Goal: Task Accomplishment & Management: Complete application form

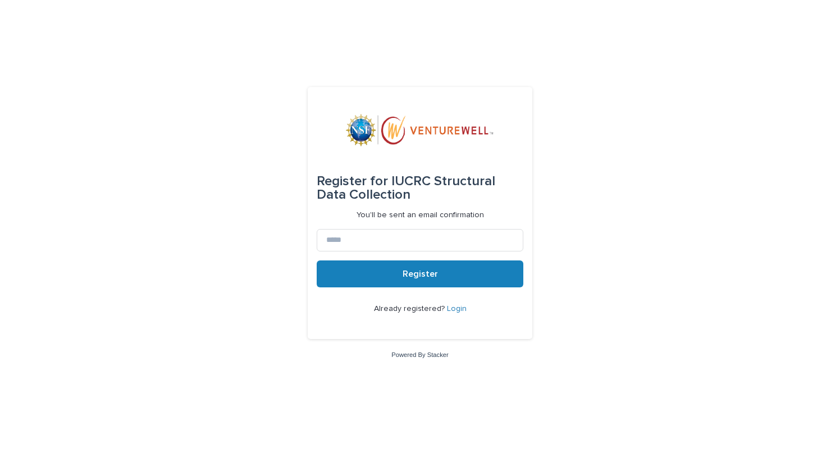
click at [454, 311] on link "Login" at bounding box center [457, 309] width 20 height 8
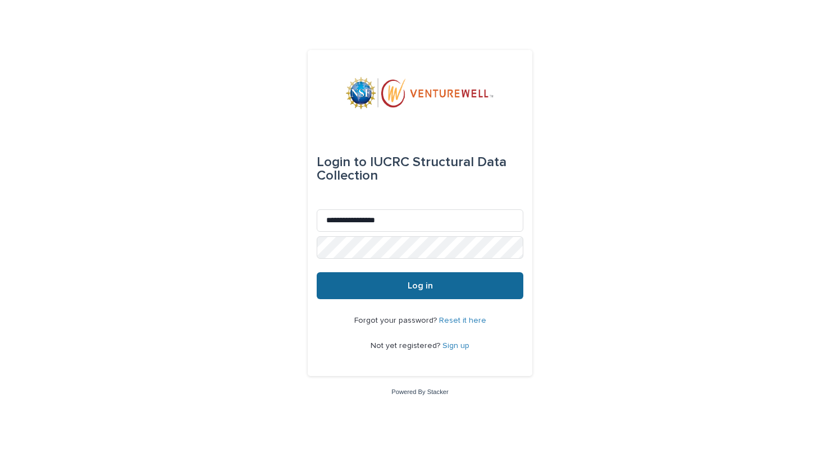
click at [410, 290] on button "Log in" at bounding box center [420, 285] width 207 height 27
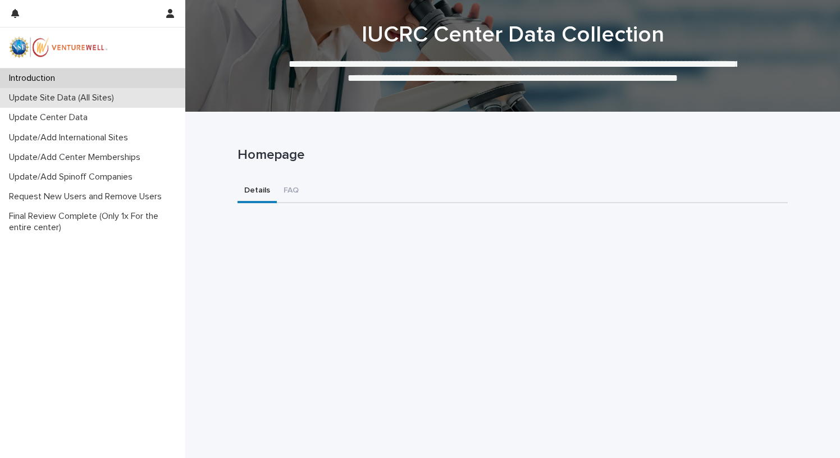
click at [74, 99] on p "Update Site Data (All Sites)" at bounding box center [63, 98] width 119 height 11
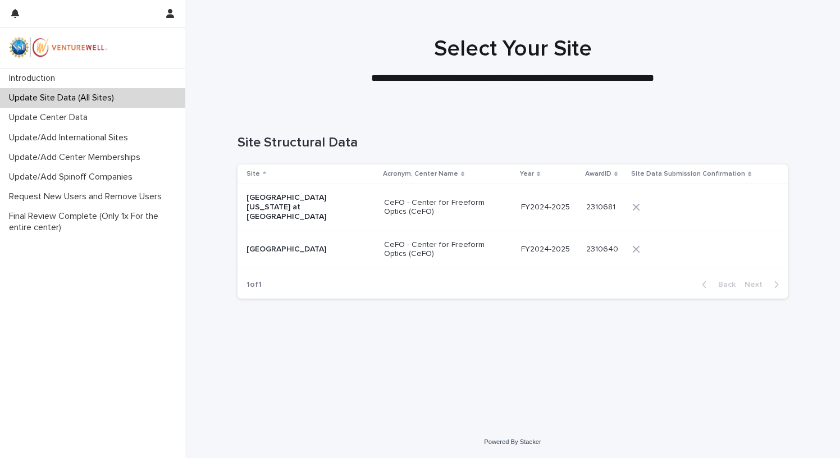
click at [348, 199] on p "University of North Carolina at Charlotte" at bounding box center [303, 207] width 112 height 28
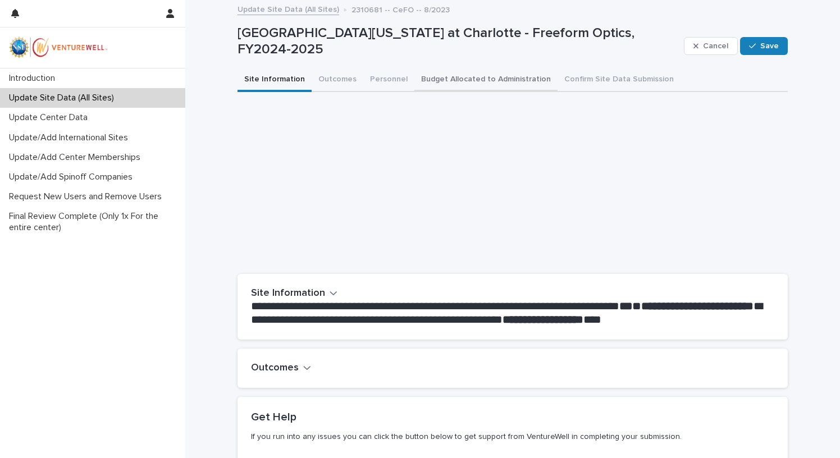
click at [435, 78] on button "Budget Allocated to Administration" at bounding box center [486, 81] width 143 height 24
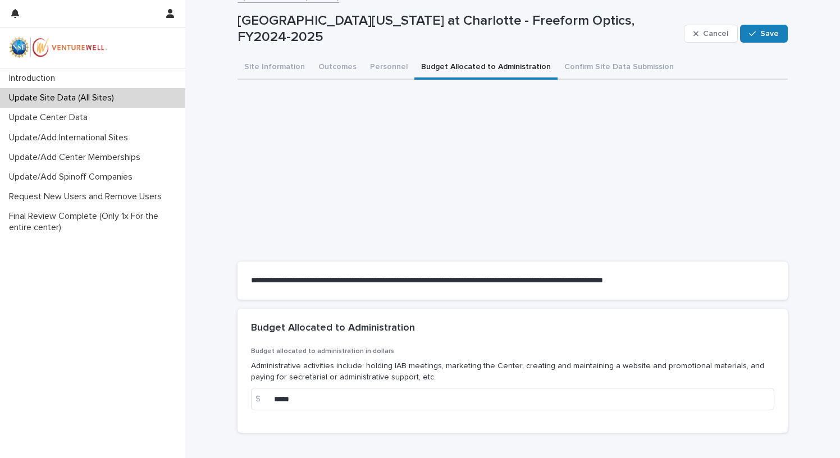
scroll to position [10, 0]
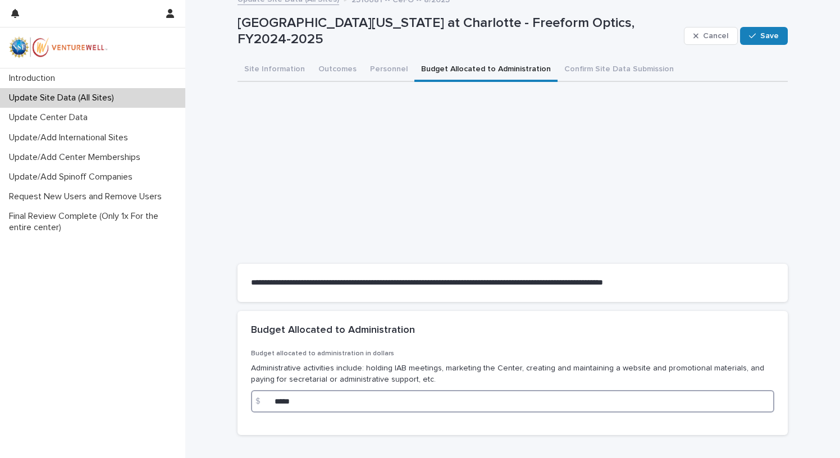
click at [311, 401] on input "*****" at bounding box center [513, 401] width 524 height 22
drag, startPoint x: 311, startPoint y: 402, endPoint x: 244, endPoint y: 402, distance: 67.4
click at [251, 402] on input "*****" at bounding box center [513, 401] width 524 height 22
type input "*****"
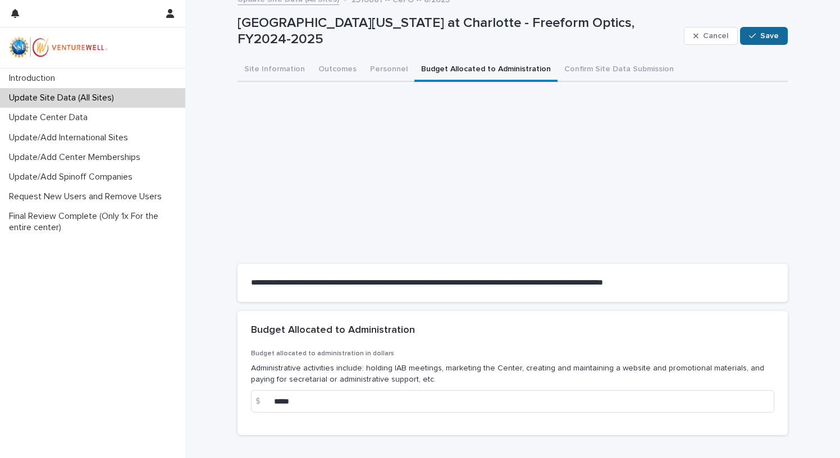
click at [767, 34] on span "Save" at bounding box center [770, 36] width 19 height 8
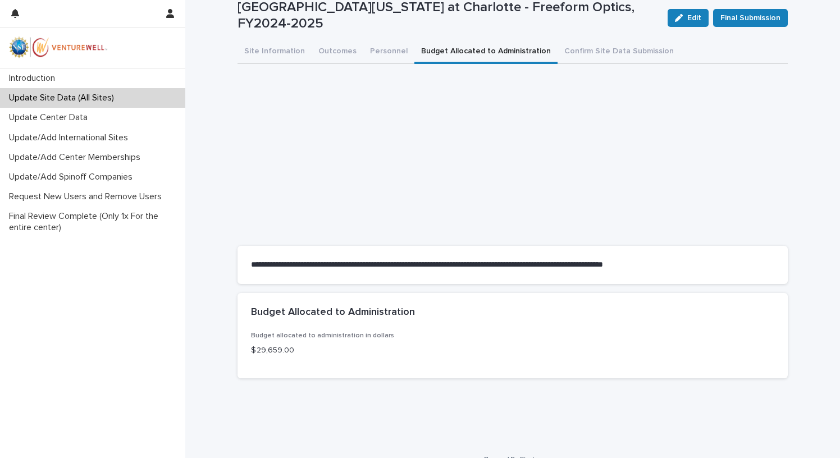
scroll to position [0, 0]
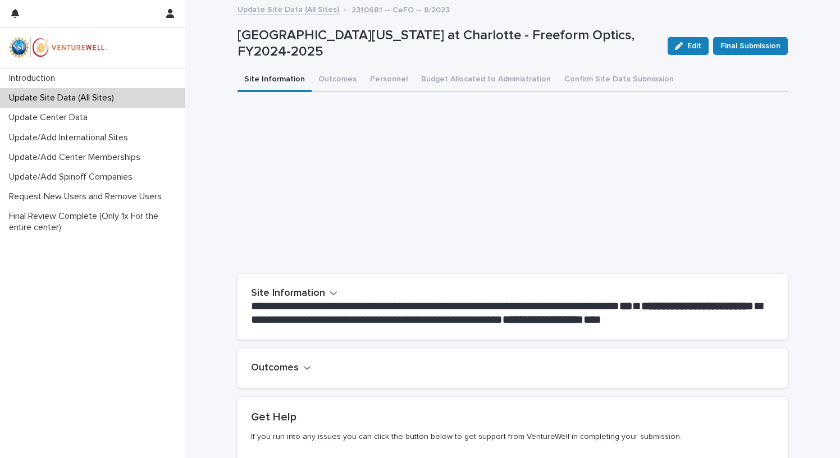
click at [293, 77] on button "Site Information" at bounding box center [275, 81] width 74 height 24
click at [752, 44] on span "Final Submission" at bounding box center [751, 45] width 60 height 11
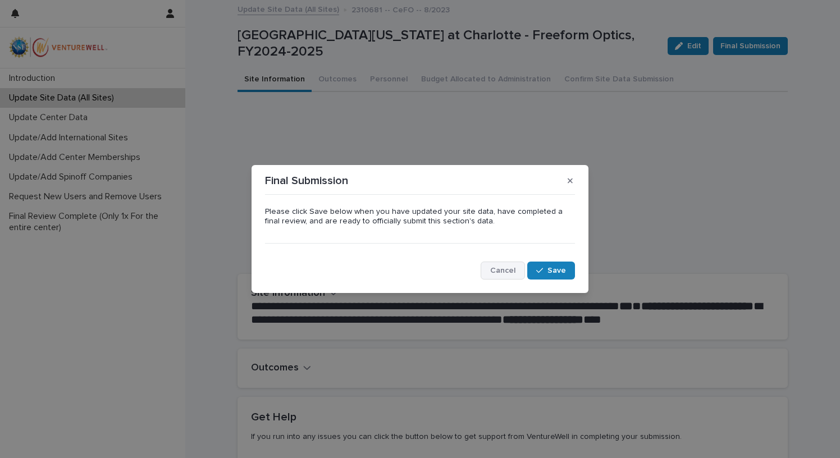
click at [515, 271] on span "Cancel" at bounding box center [502, 271] width 25 height 8
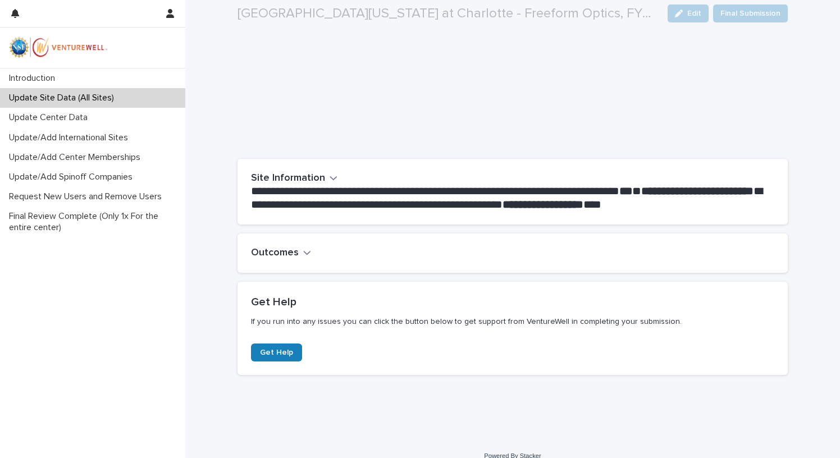
scroll to position [129, 0]
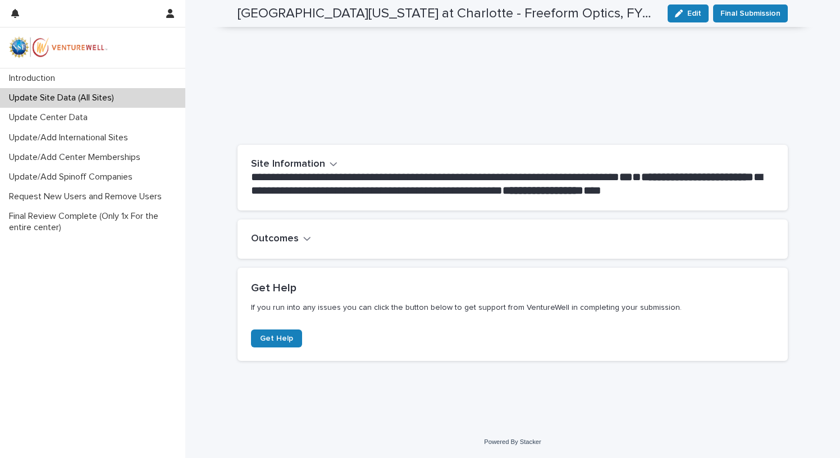
click at [308, 243] on icon "button" at bounding box center [307, 239] width 8 height 10
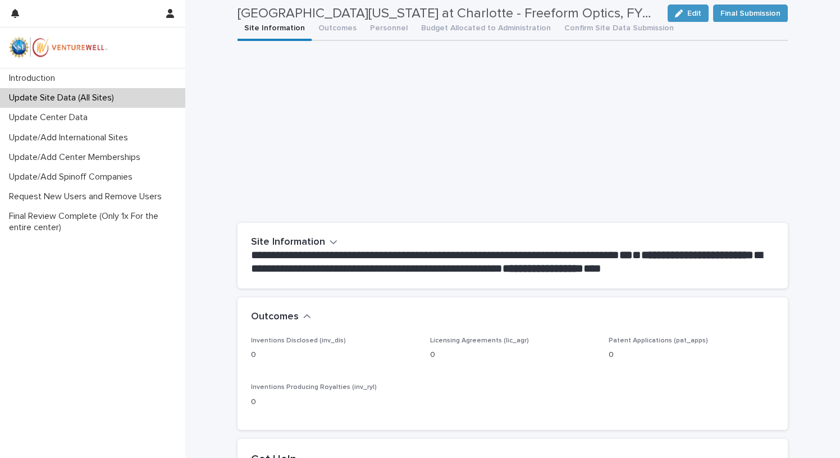
scroll to position [17, 0]
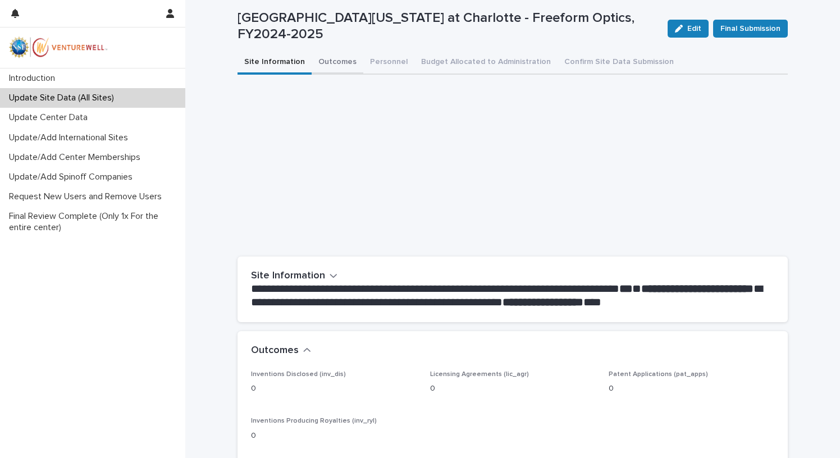
click at [336, 61] on button "Outcomes" at bounding box center [338, 63] width 52 height 24
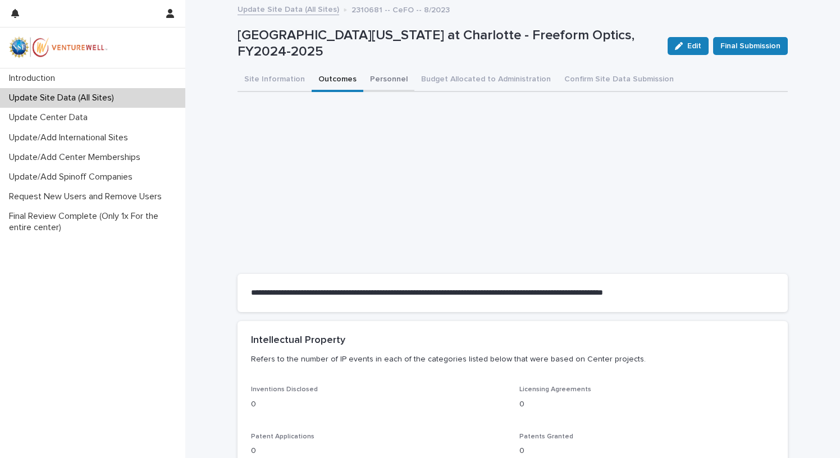
click at [388, 79] on button "Personnel" at bounding box center [388, 81] width 51 height 24
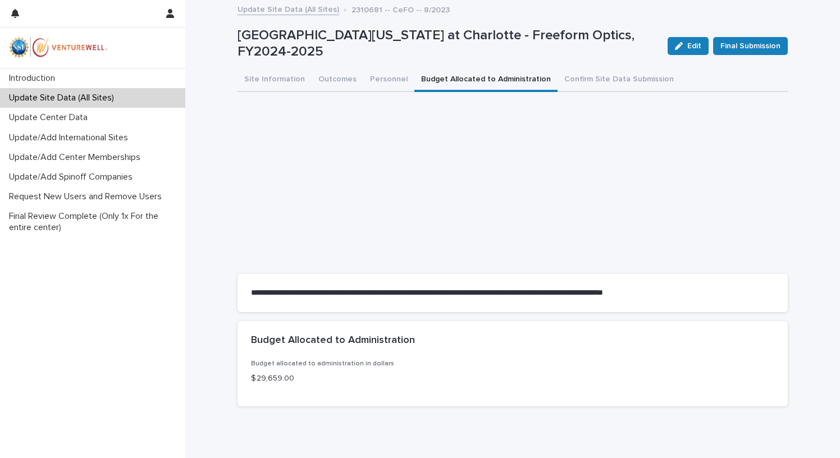
click at [500, 80] on button "Budget Allocated to Administration" at bounding box center [486, 81] width 143 height 24
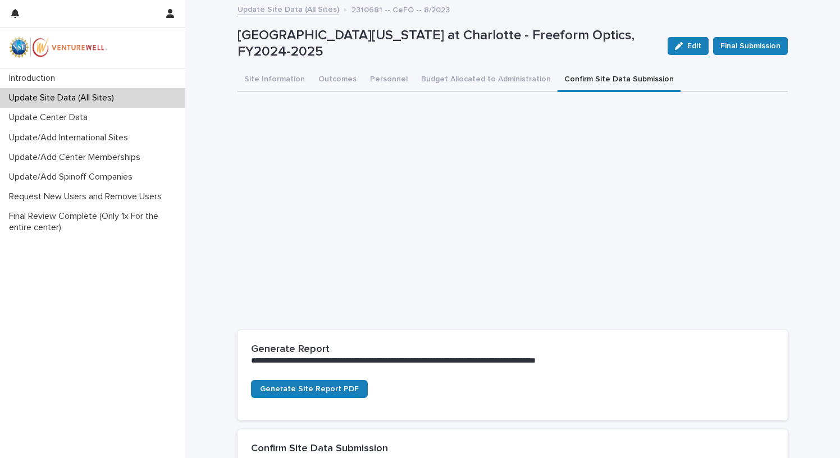
click at [592, 76] on button "Confirm Site Data Submission" at bounding box center [619, 81] width 123 height 24
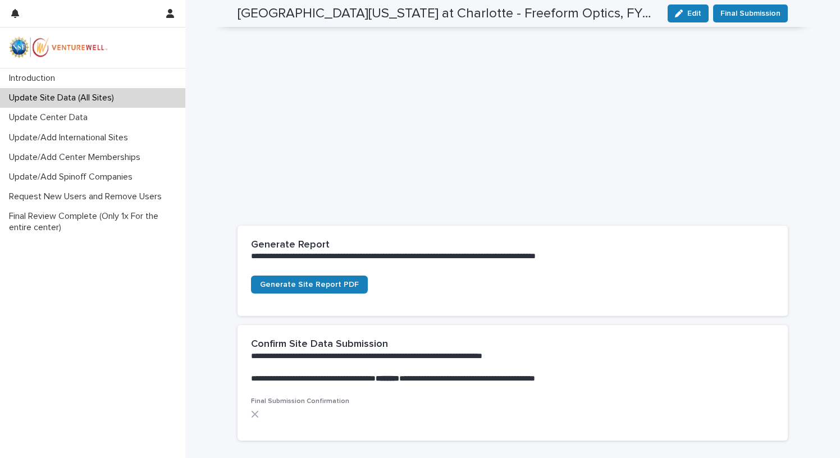
scroll to position [106, 0]
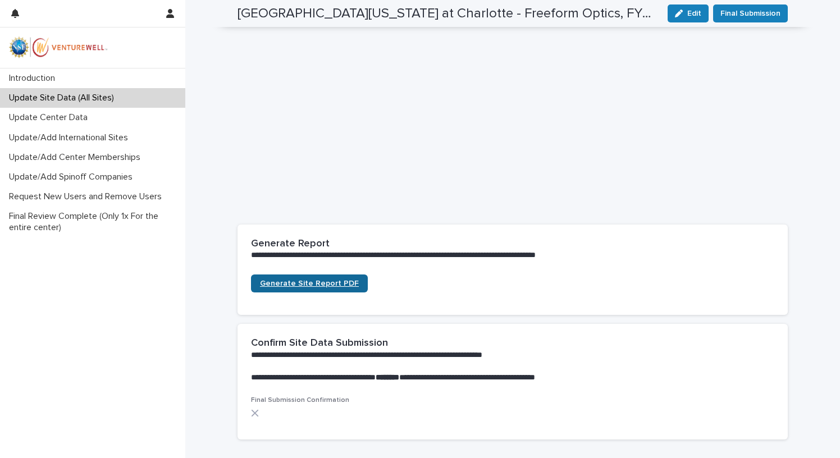
click at [343, 292] on link "Generate Site Report PDF" at bounding box center [309, 284] width 117 height 18
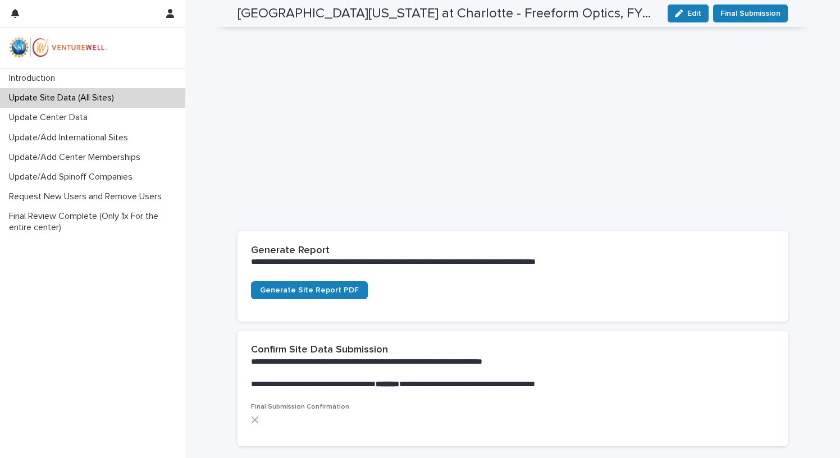
scroll to position [0, 0]
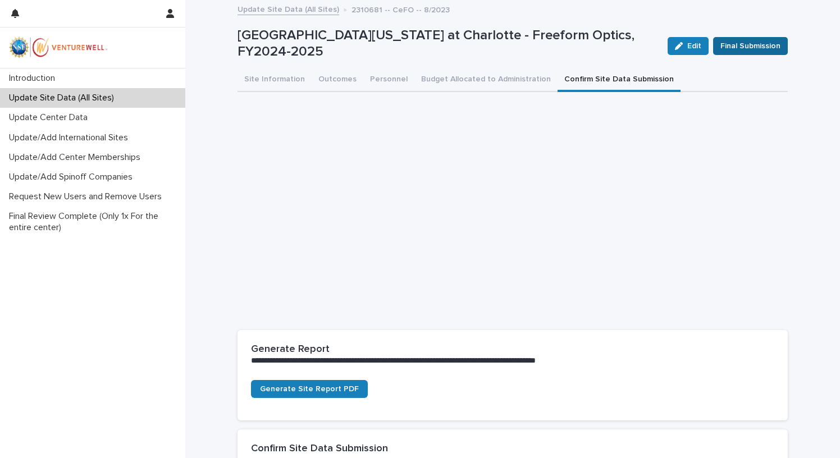
click at [737, 48] on span "Final Submission" at bounding box center [751, 45] width 60 height 11
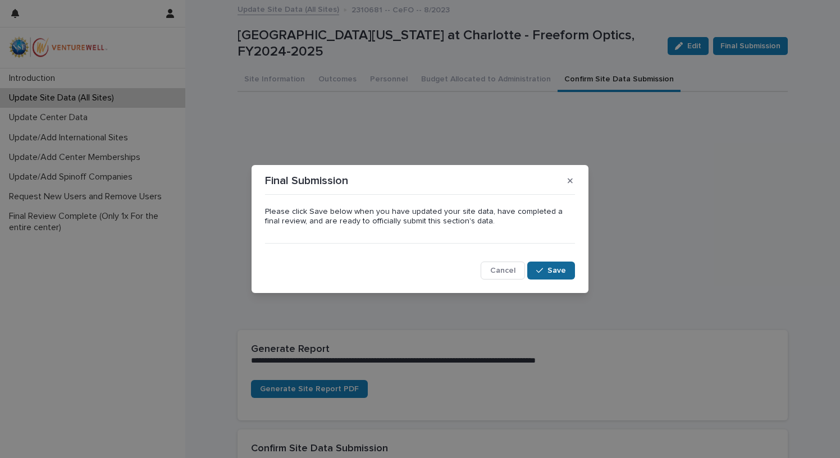
click at [551, 274] on span "Save" at bounding box center [557, 271] width 19 height 8
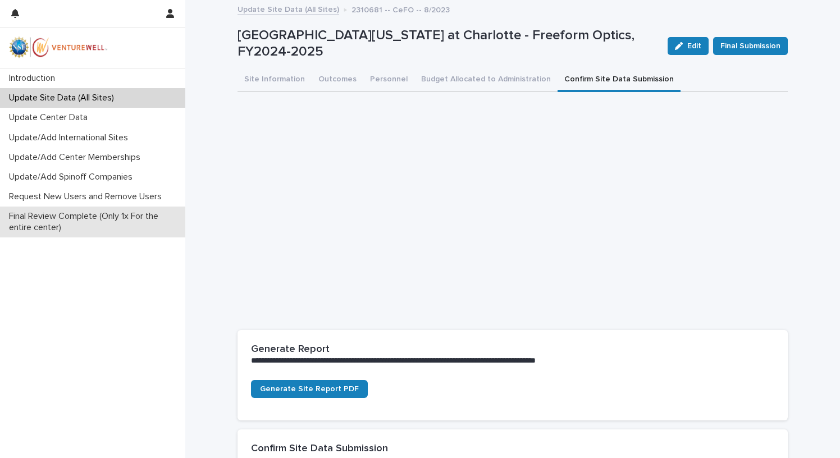
click at [65, 221] on p "Final Review Complete (Only 1x For the entire center)" at bounding box center [94, 221] width 181 height 21
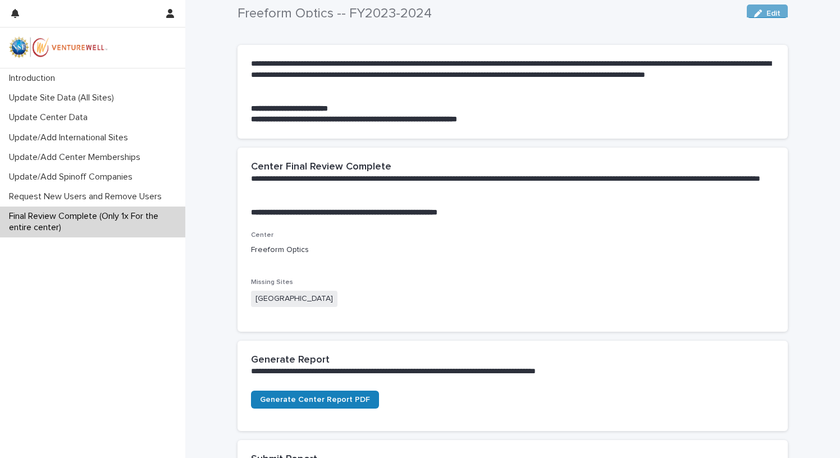
scroll to position [21, 0]
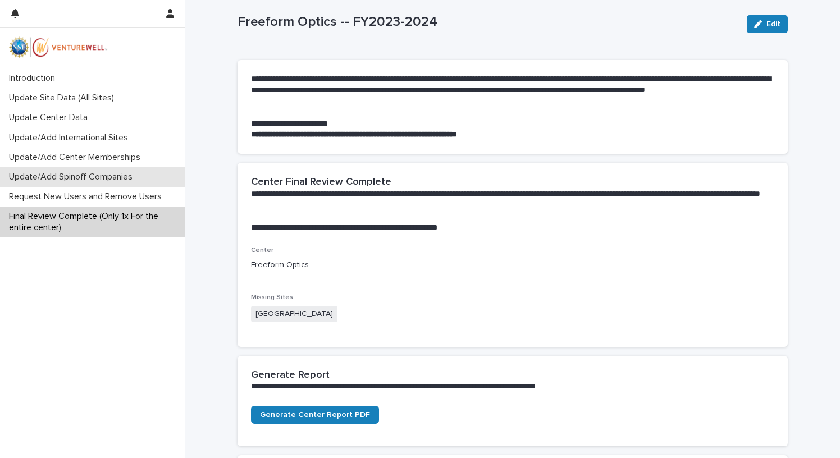
click at [73, 171] on div "Update/Add Spinoff Companies" at bounding box center [92, 177] width 185 height 20
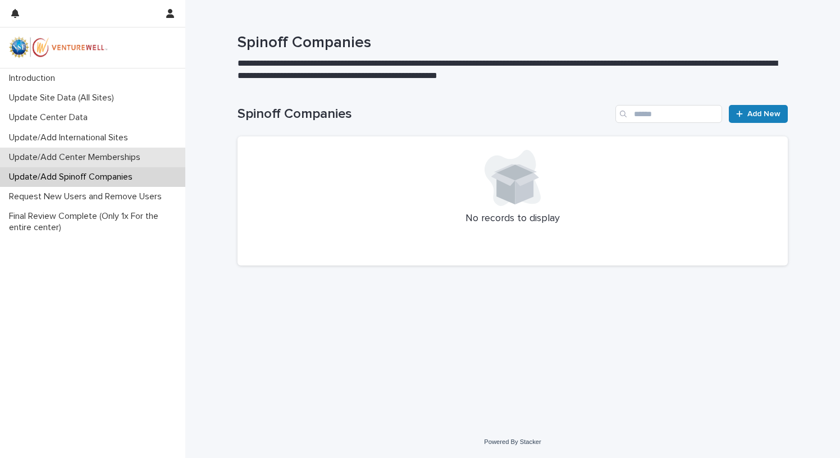
click at [73, 155] on p "Update/Add Center Memberships" at bounding box center [76, 157] width 145 height 11
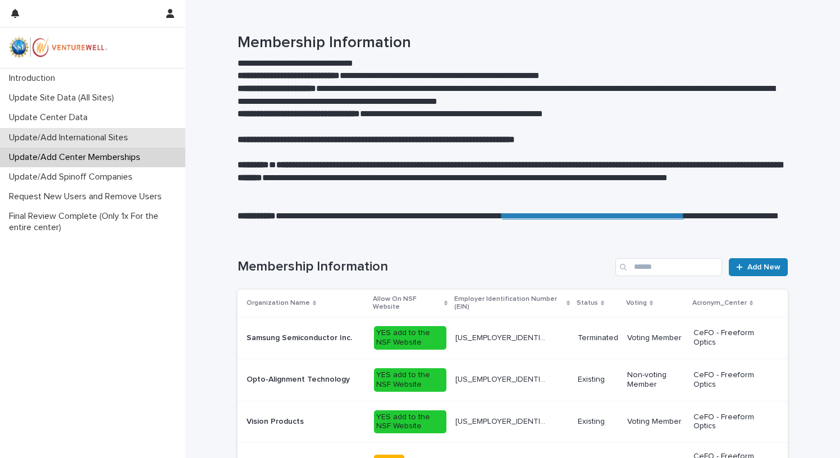
click at [69, 135] on p "Update/Add International Sites" at bounding box center [70, 138] width 133 height 11
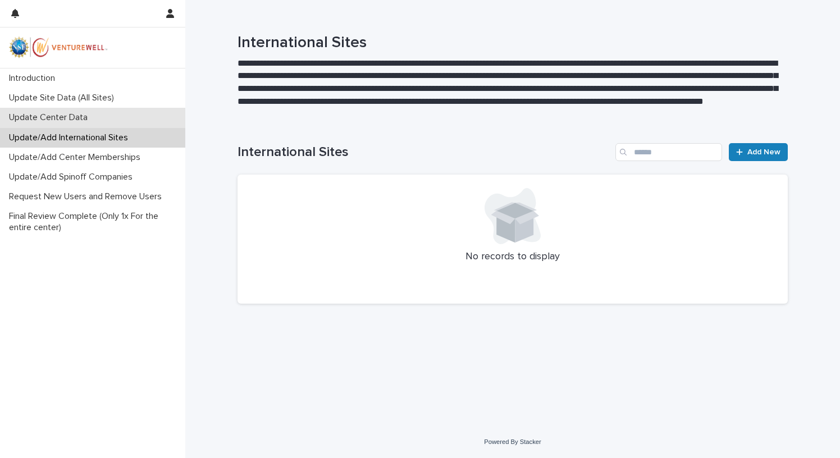
click at [66, 117] on p "Update Center Data" at bounding box center [50, 117] width 92 height 11
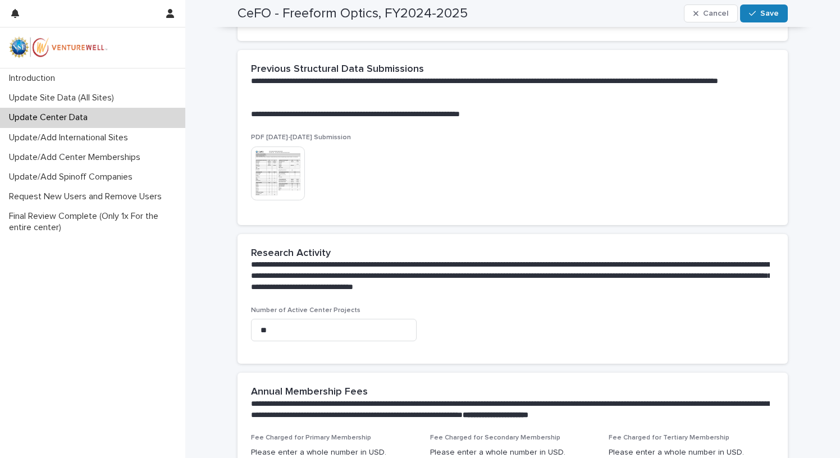
scroll to position [343, 0]
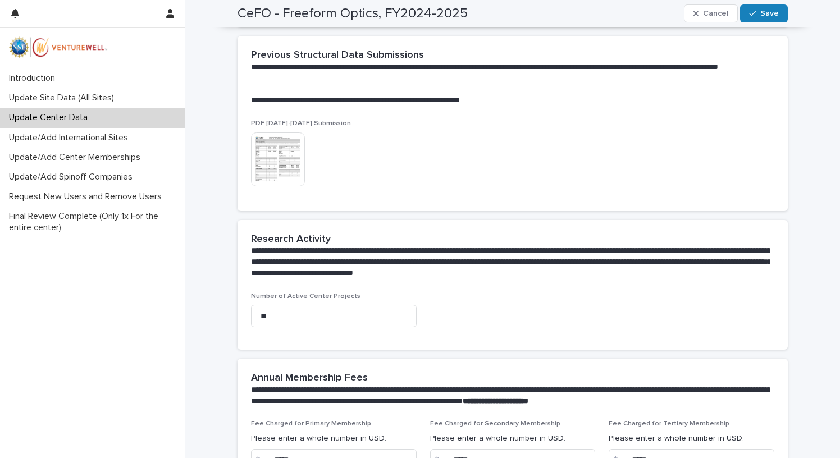
click at [292, 163] on img at bounding box center [278, 160] width 54 height 54
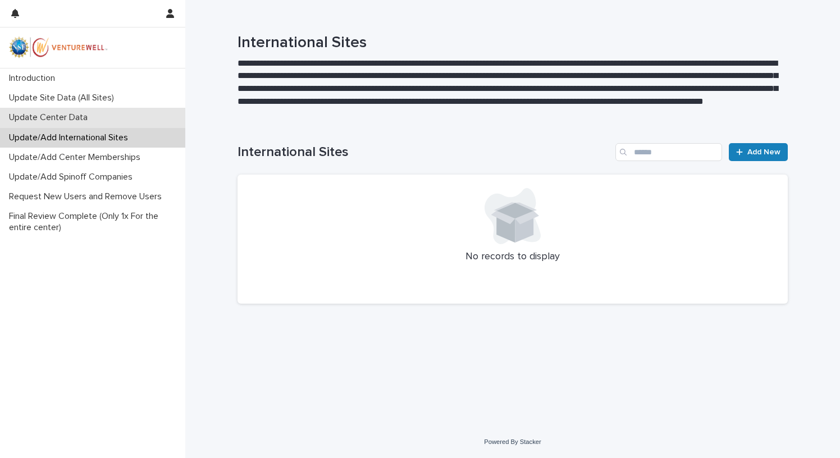
click at [85, 121] on p "Update Center Data" at bounding box center [50, 117] width 92 height 11
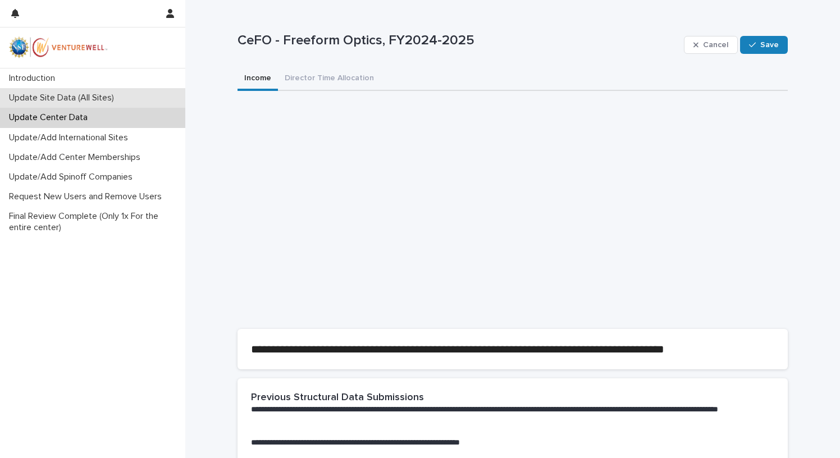
click at [107, 100] on p "Update Site Data (All Sites)" at bounding box center [63, 98] width 119 height 11
